Goal: Transaction & Acquisition: Purchase product/service

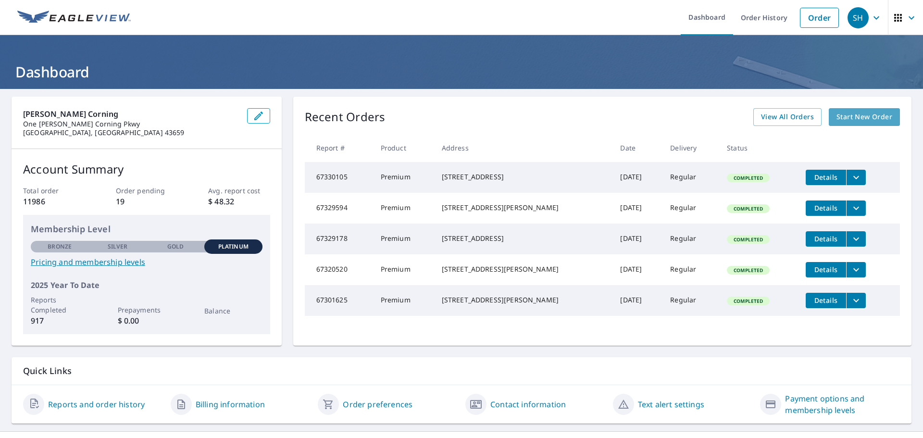
click at [837, 115] on span "Start New Order" at bounding box center [865, 117] width 56 height 12
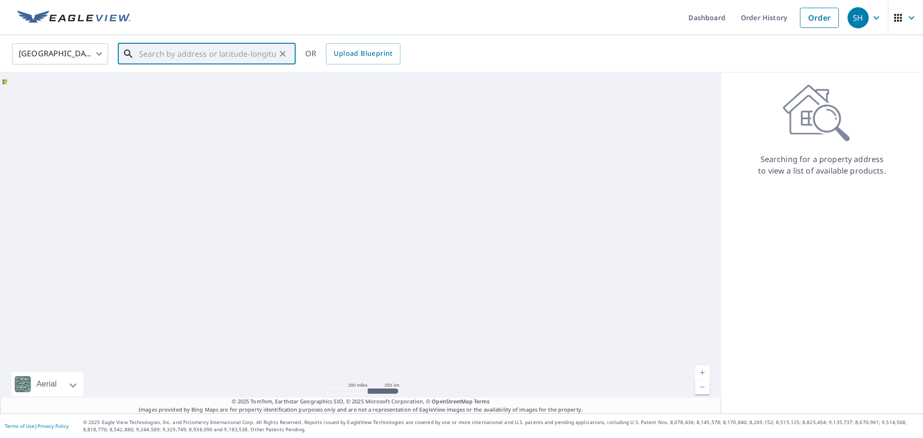
paste input "[STREET_ADDRESS]"
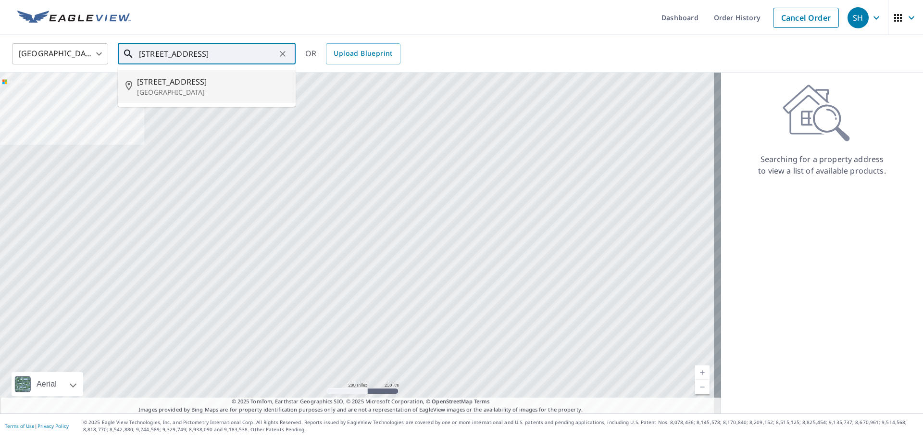
click at [213, 88] on p "[GEOGRAPHIC_DATA]" at bounding box center [212, 93] width 151 height 10
type input "[STREET_ADDRESS]"
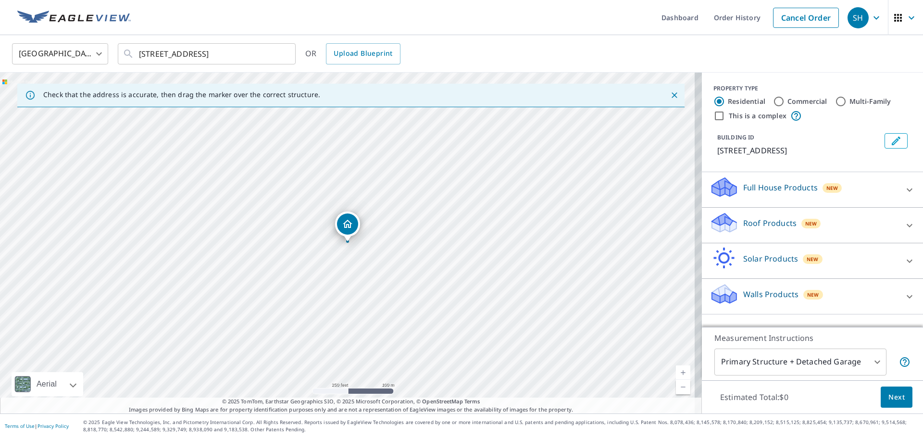
click at [779, 222] on p "Roof Products" at bounding box center [769, 223] width 53 height 12
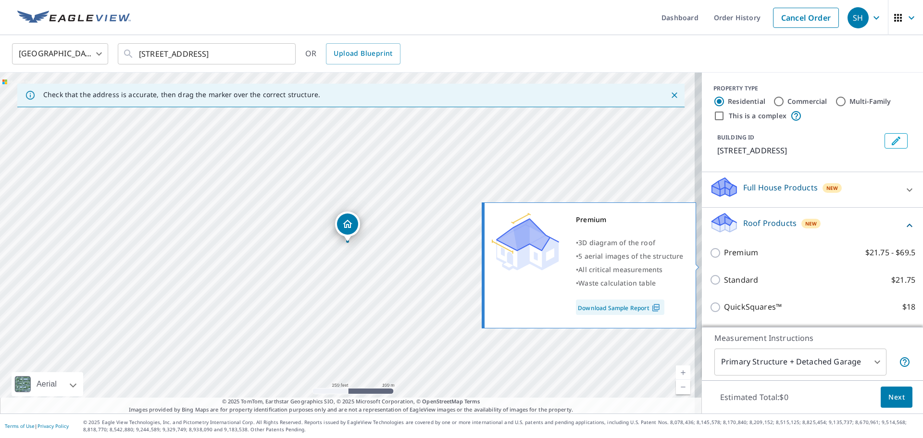
click at [724, 259] on p "Premium" at bounding box center [741, 253] width 34 height 12
click at [718, 259] on input "Premium $21.75 - $69.5" at bounding box center [717, 253] width 14 height 12
checkbox input "true"
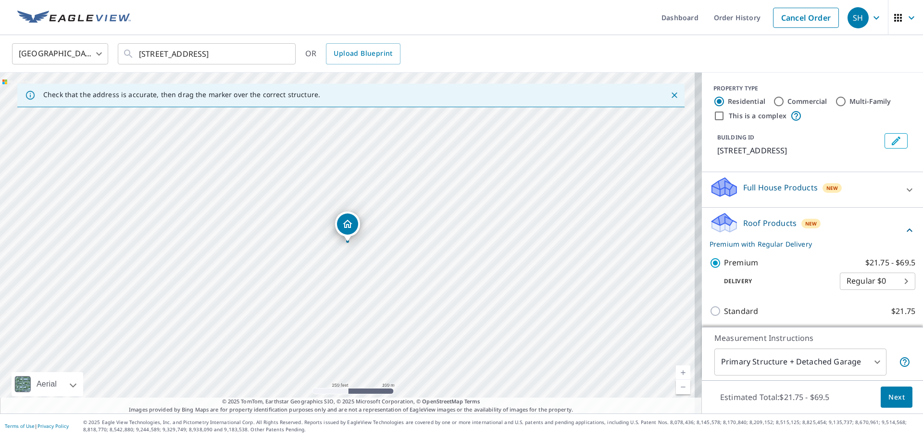
click at [892, 404] on button "Next" at bounding box center [897, 398] width 32 height 22
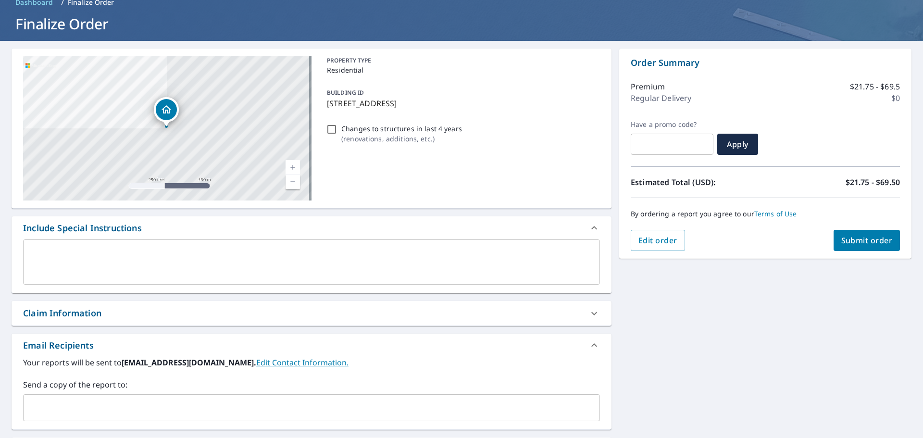
scroll to position [96, 0]
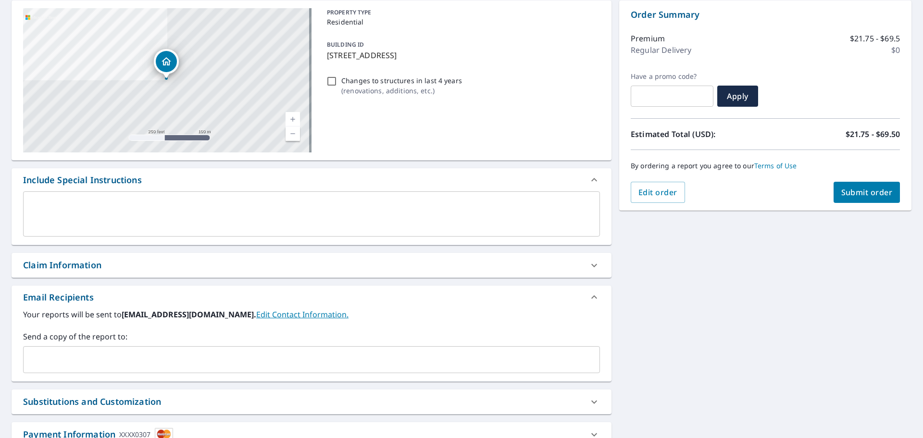
click at [134, 269] on div "Claim Information" at bounding box center [303, 265] width 560 height 13
checkbox input "true"
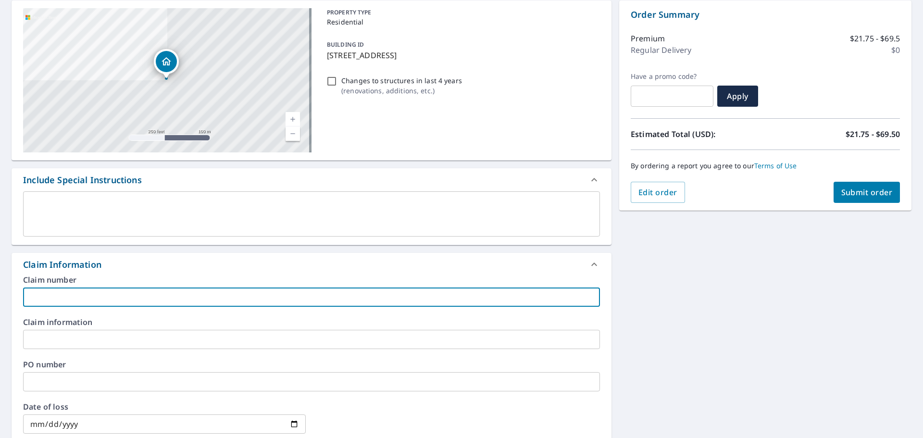
paste input "20617049"
type input "20617049"
checkbox input "true"
type input "20617049"
click at [852, 194] on span "Submit order" at bounding box center [866, 192] width 51 height 11
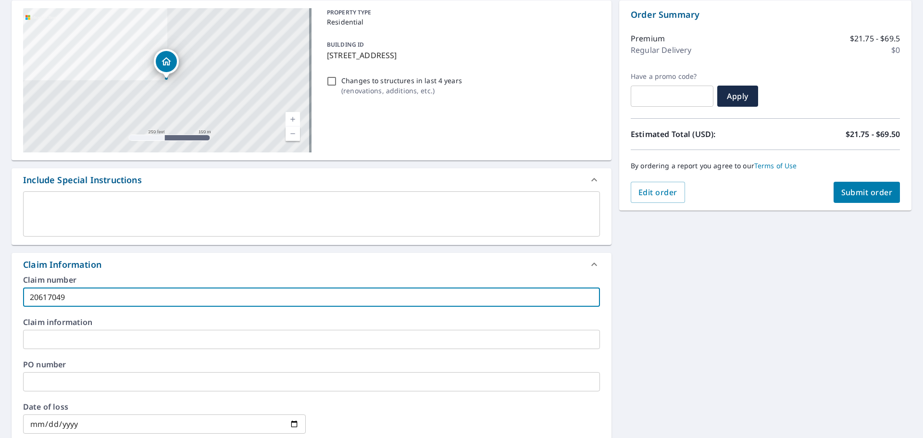
checkbox input "true"
